Goal: Information Seeking & Learning: Understand process/instructions

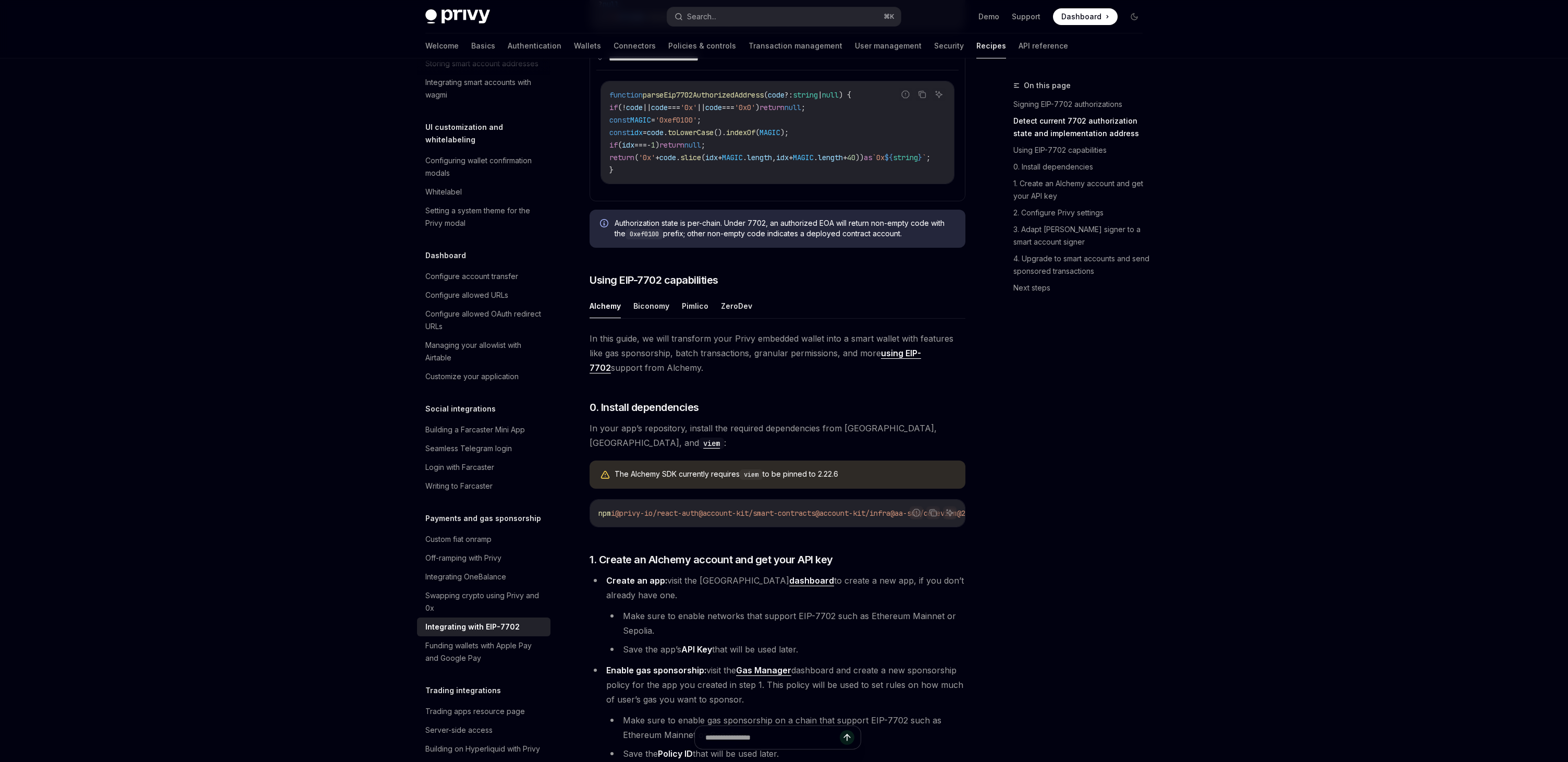
scroll to position [663, 0]
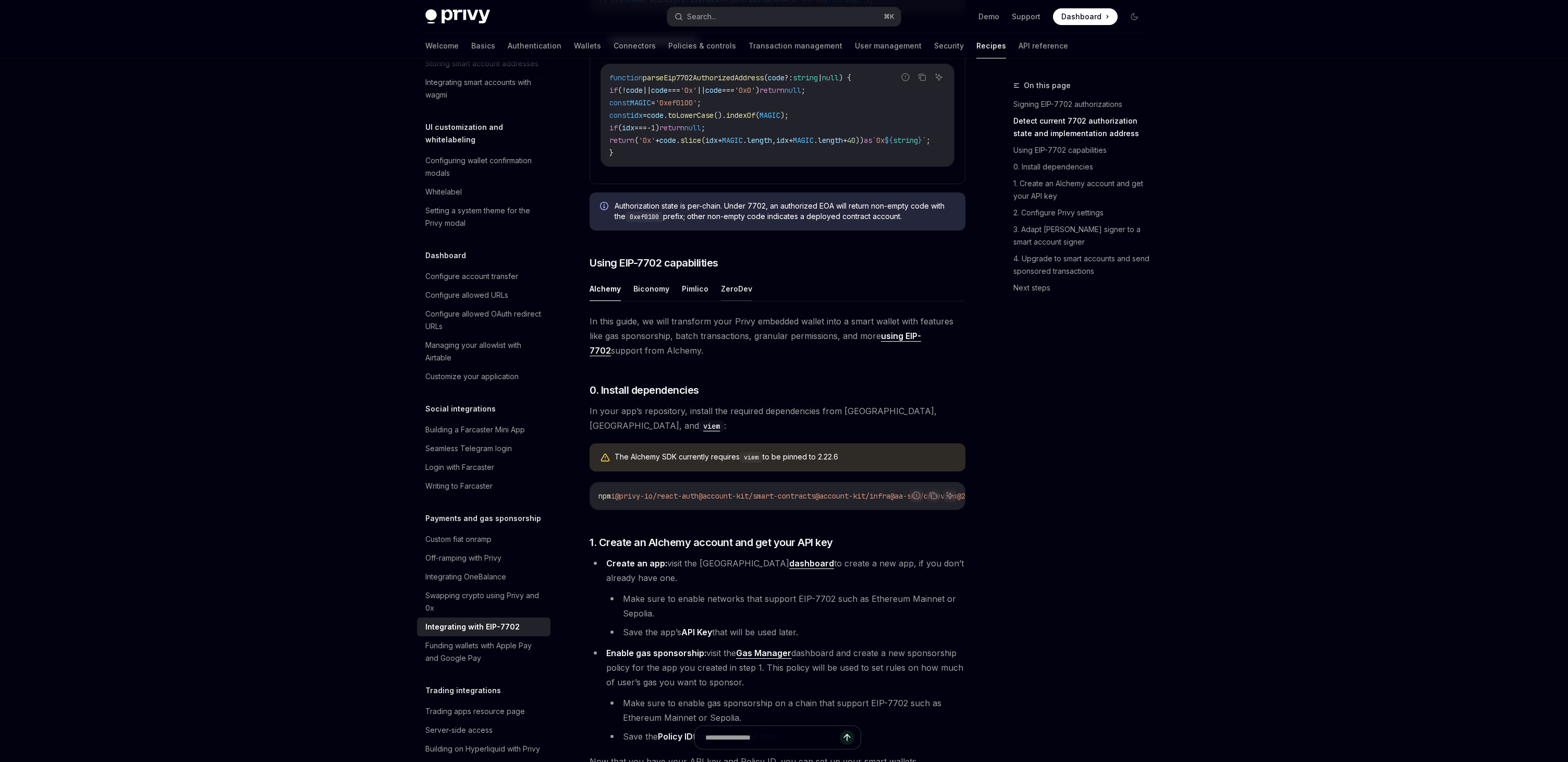
click at [737, 301] on button "ZeroDev" at bounding box center [736, 288] width 31 height 24
type textarea "*"
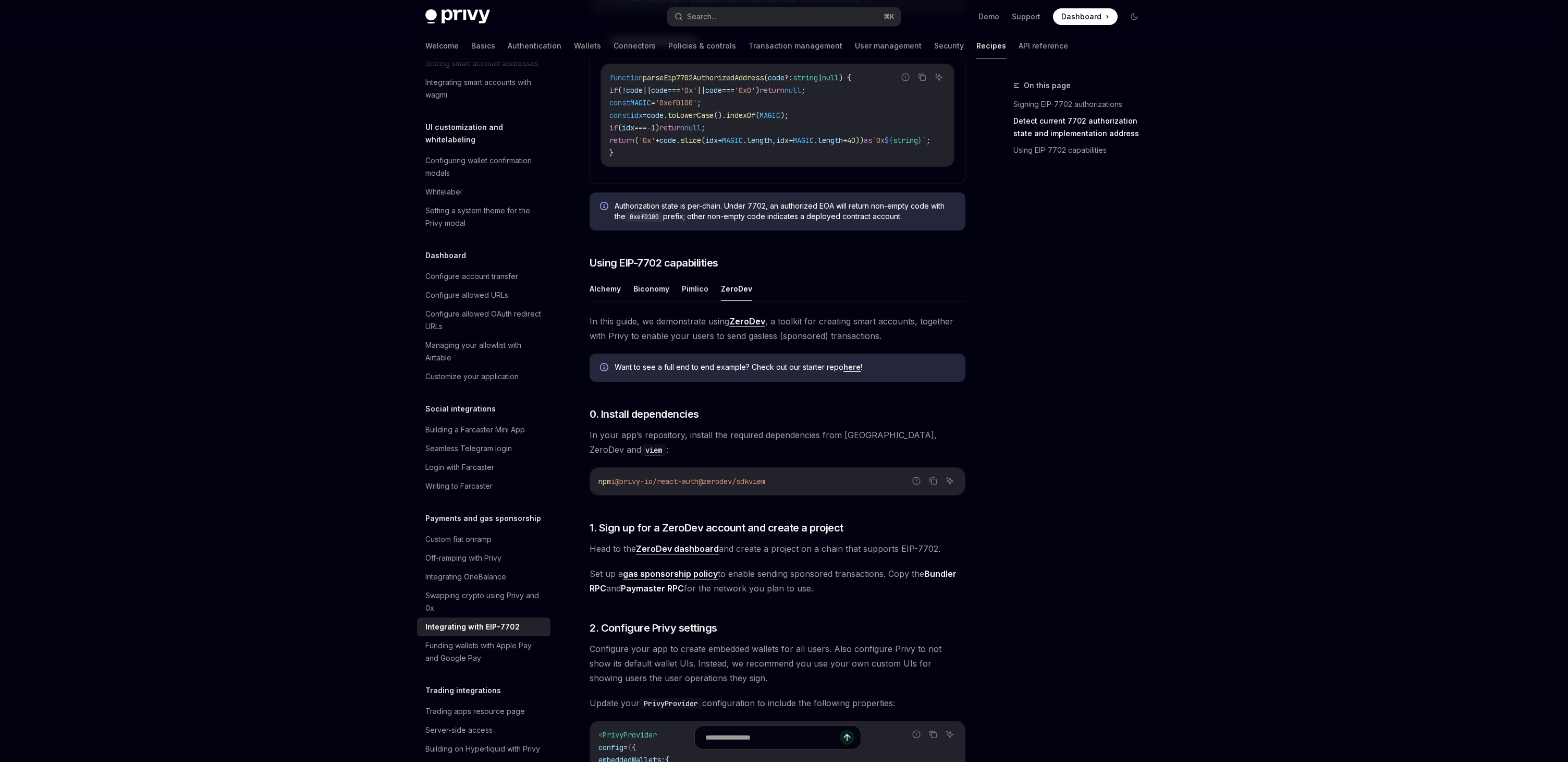
click at [850, 372] on link "here" at bounding box center [851, 367] width 17 height 9
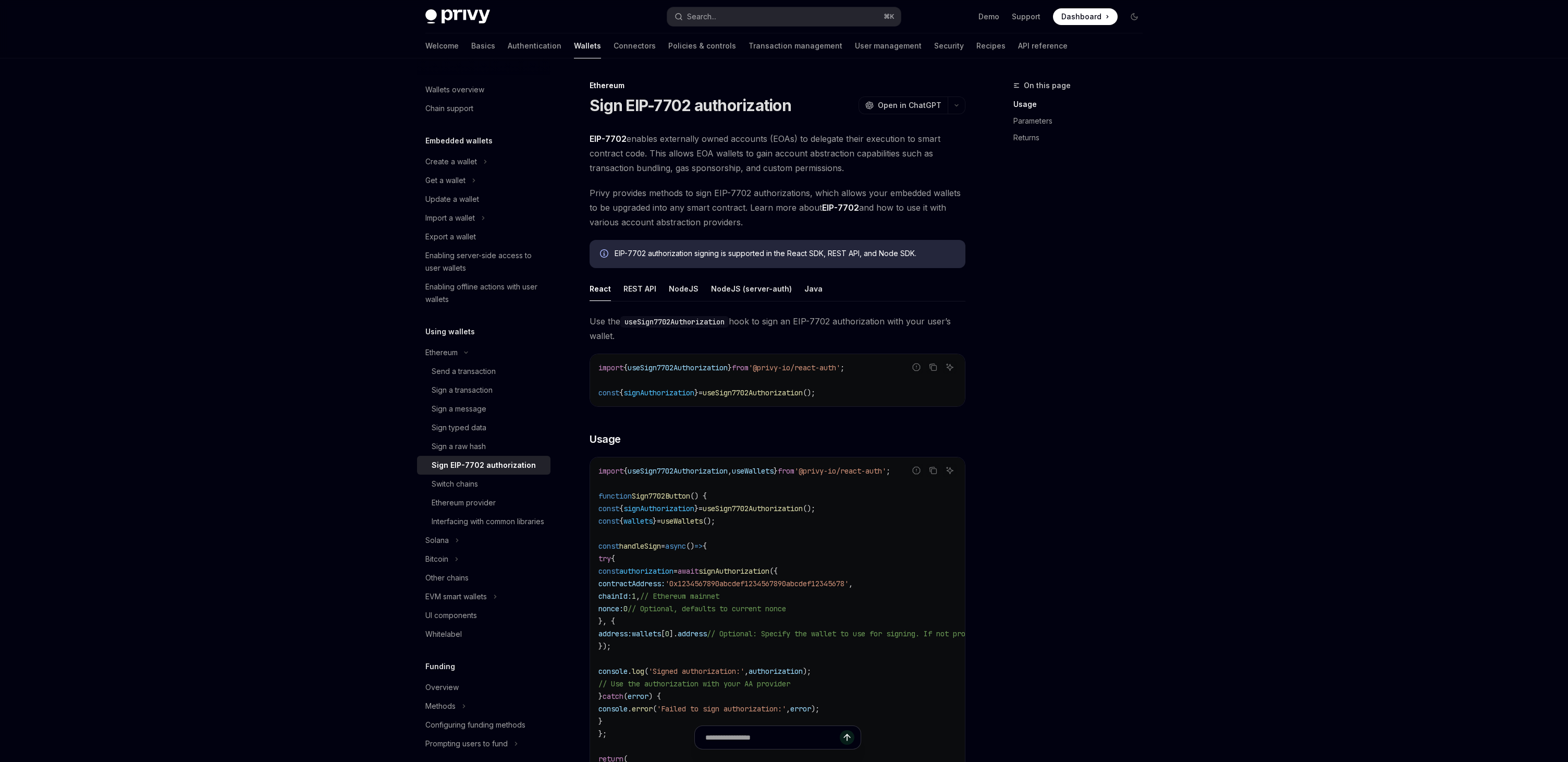
click at [315, 121] on div "Privy Docs home page Search... ⌘ K Demo Support Dashboard Dashboard Search... N…" at bounding box center [784, 710] width 1568 height 1421
